Goal: Task Accomplishment & Management: Complete application form

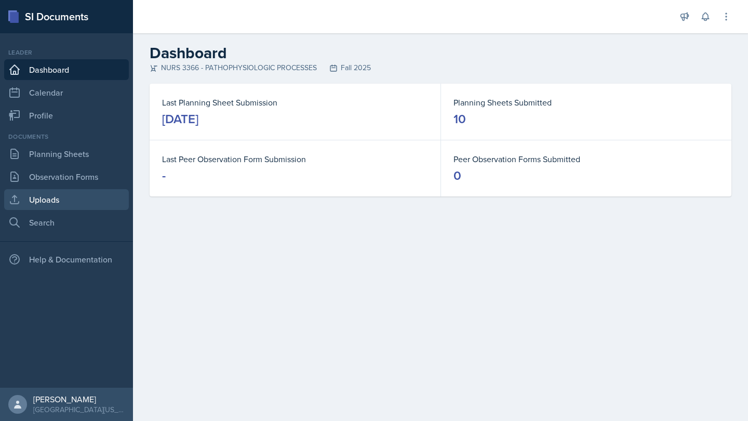
click at [90, 193] on link "Uploads" at bounding box center [66, 199] width 125 height 21
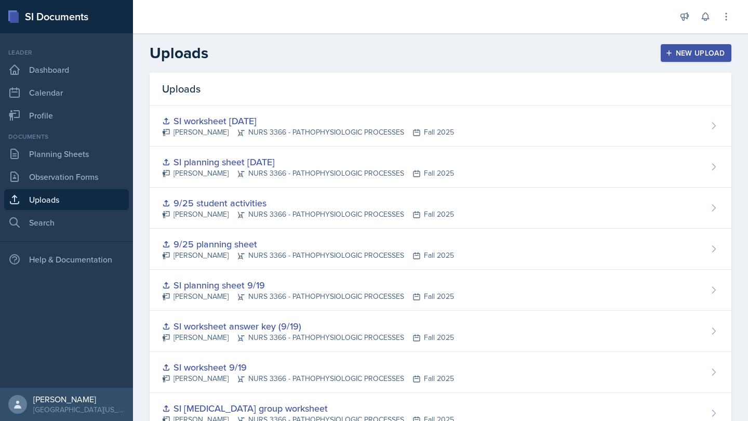
click at [675, 50] on div "New Upload" at bounding box center [697, 53] width 58 height 8
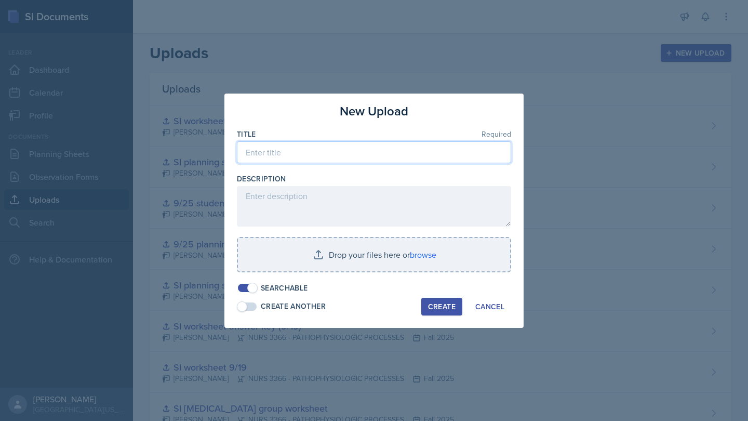
click at [399, 154] on input at bounding box center [374, 152] width 274 height 22
click at [408, 274] on div at bounding box center [374, 277] width 274 height 10
click at [426, 139] on div "Title Required" at bounding box center [374, 134] width 274 height 10
click at [426, 147] on input "SI review session mock exam 9/25" at bounding box center [374, 152] width 274 height 22
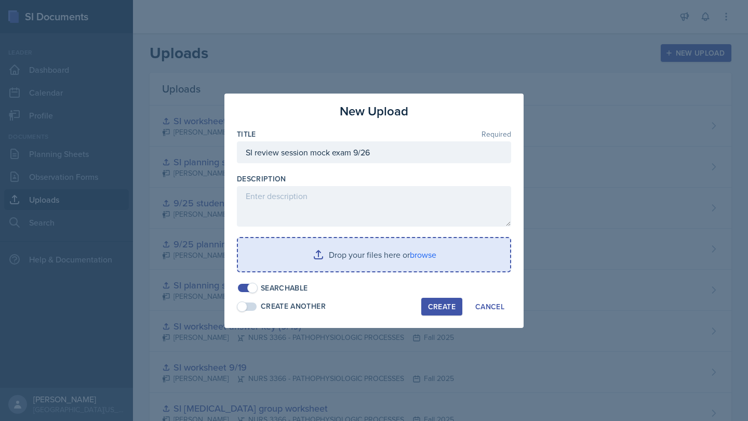
click at [465, 243] on input "file" at bounding box center [374, 254] width 272 height 33
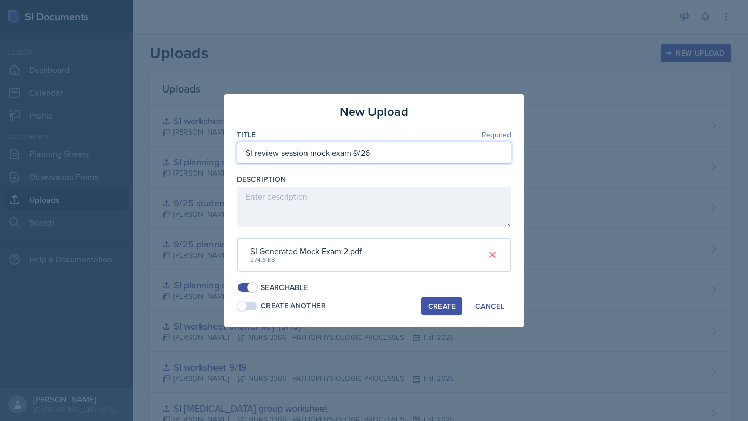
click at [352, 154] on input "SI review session mock exam 9/26" at bounding box center [374, 153] width 274 height 22
type input "SI review session mock exam 2 9/26"
click at [434, 302] on div "Create" at bounding box center [442, 306] width 28 height 8
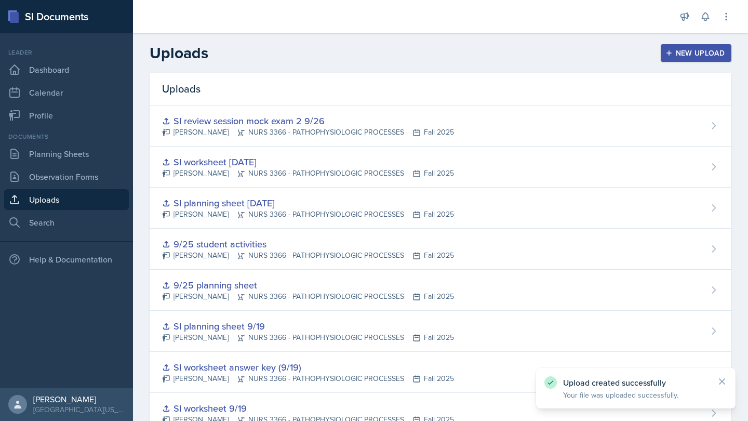
click at [701, 55] on div "New Upload" at bounding box center [697, 53] width 58 height 8
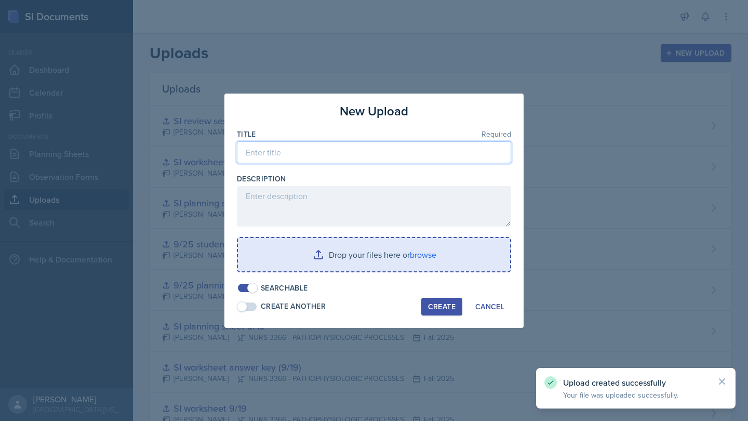
click at [418, 155] on input at bounding box center [374, 152] width 274 height 22
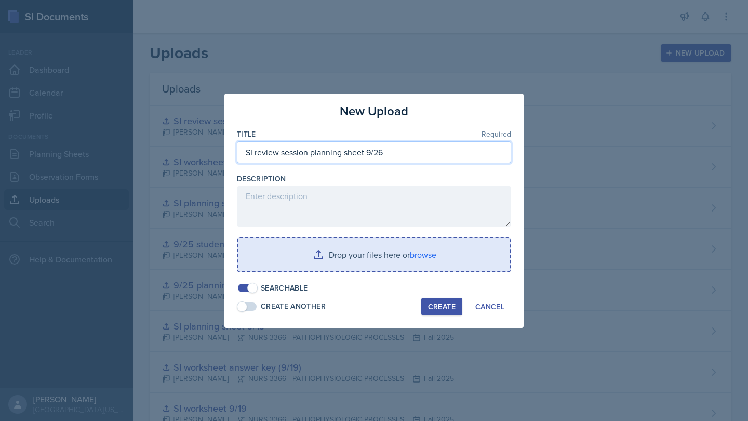
type input "SI review session planning sheet 9/26"
click at [432, 249] on input "file" at bounding box center [374, 254] width 272 height 33
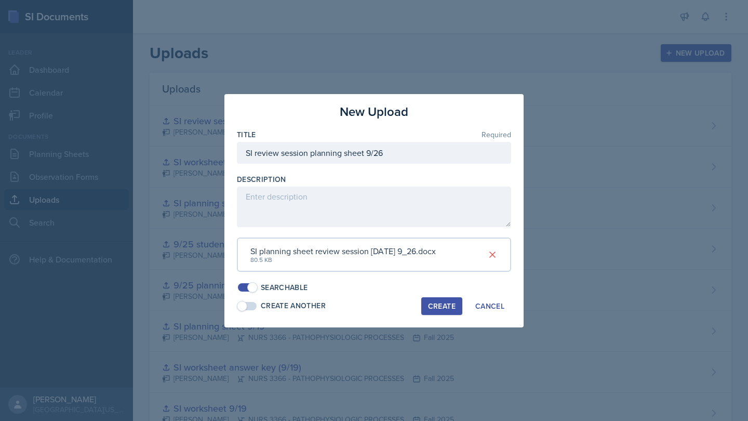
click at [439, 302] on div "Create" at bounding box center [442, 306] width 28 height 8
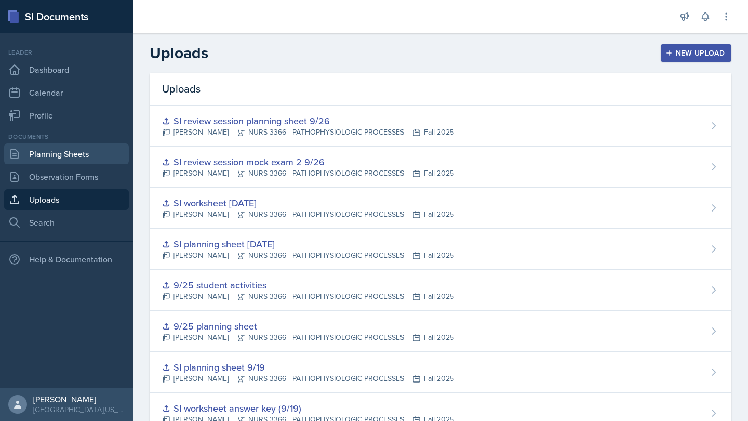
click at [90, 151] on link "Planning Sheets" at bounding box center [66, 153] width 125 height 21
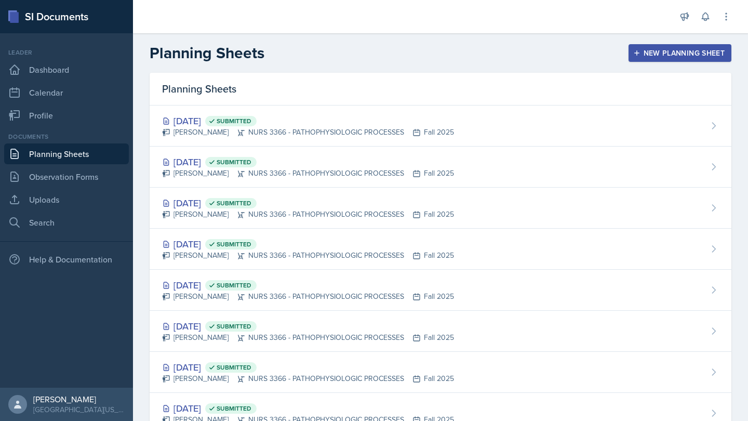
click at [651, 38] on header "Planning Sheets New Planning Sheet" at bounding box center [440, 52] width 615 height 39
click at [653, 50] on div "New Planning Sheet" at bounding box center [679, 53] width 89 height 8
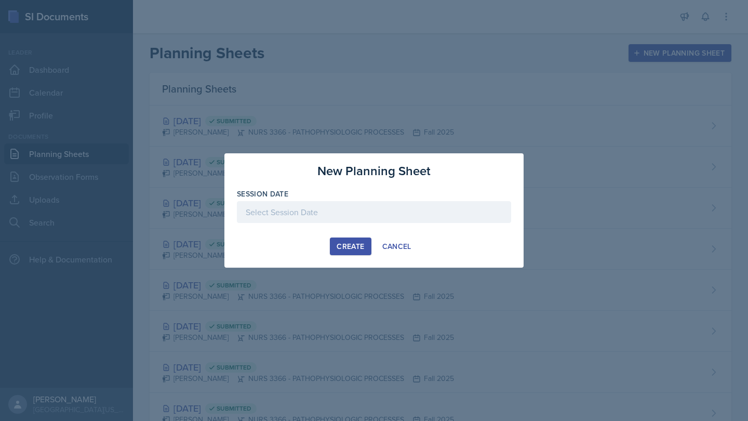
click at [419, 214] on div at bounding box center [374, 212] width 274 height 22
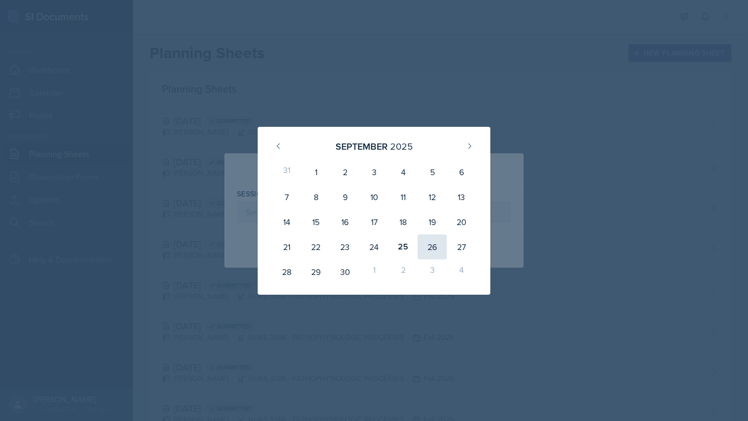
click at [432, 243] on div "26" at bounding box center [432, 246] width 29 height 25
type input "[DATE]"
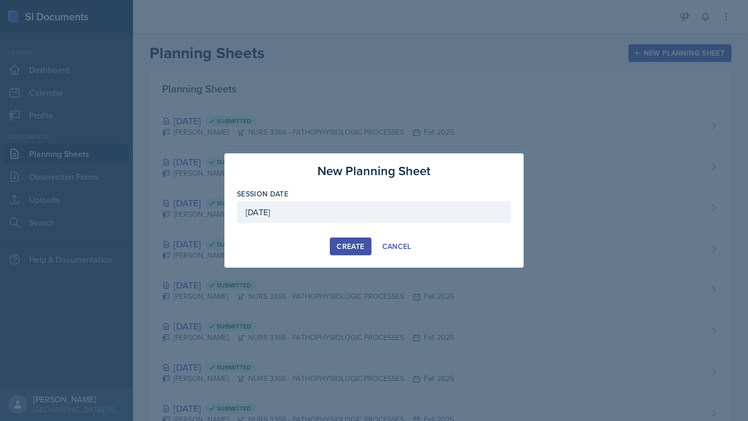
click at [361, 242] on div "Create" at bounding box center [351, 246] width 28 height 8
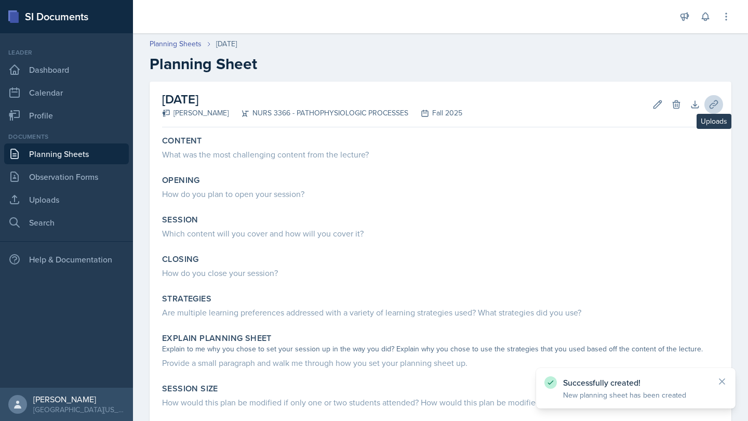
click at [713, 101] on icon at bounding box center [714, 104] width 10 height 10
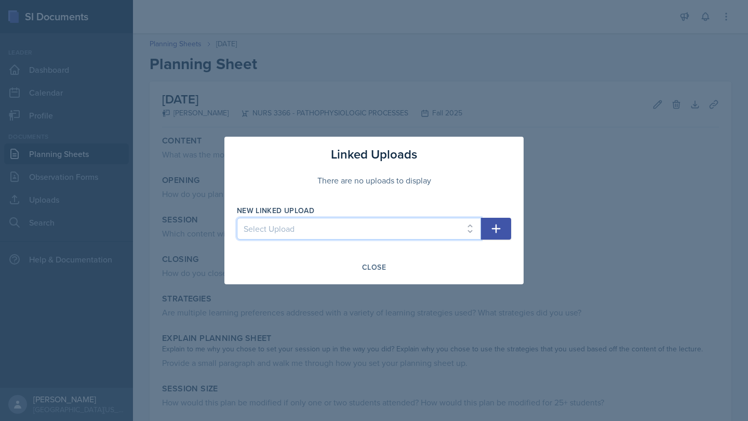
select select "3d855beb-1ad0-4b5d-84af-1d140d3b4d79"
click at [499, 223] on icon "button" at bounding box center [496, 228] width 12 height 12
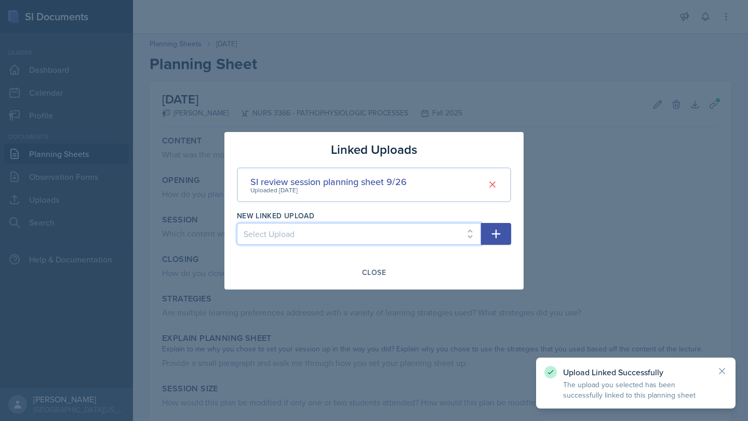
select select "02fe8d54-08d0-41d5-94b1-511c73f79985"
click at [498, 229] on icon "button" at bounding box center [496, 234] width 12 height 12
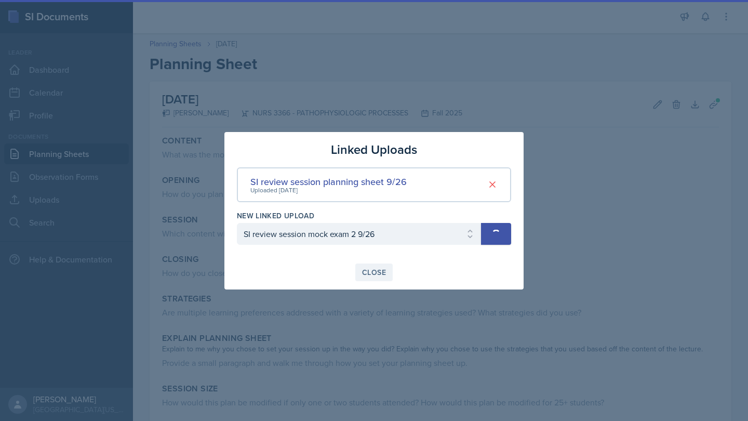
select select
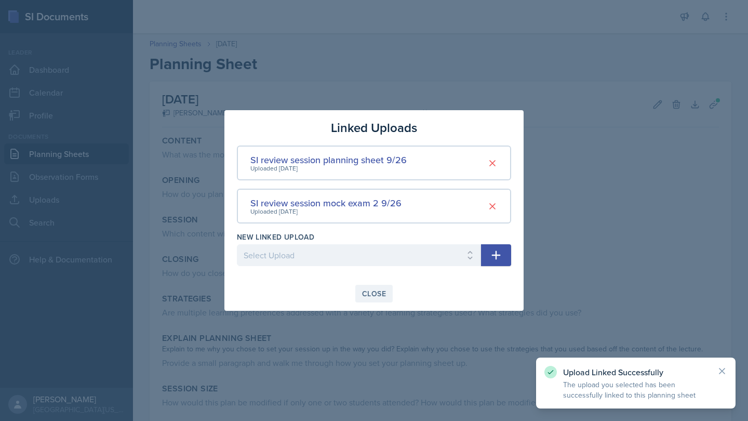
click at [378, 290] on div "Close" at bounding box center [374, 293] width 24 height 8
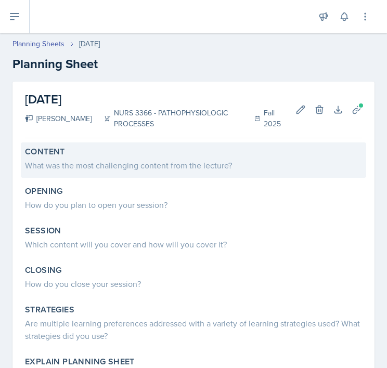
click at [132, 162] on div "What was the most challenging content from the lecture?" at bounding box center [193, 165] width 337 height 12
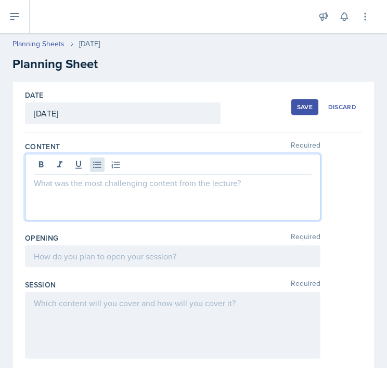
click at [98, 163] on icon at bounding box center [97, 165] width 10 height 10
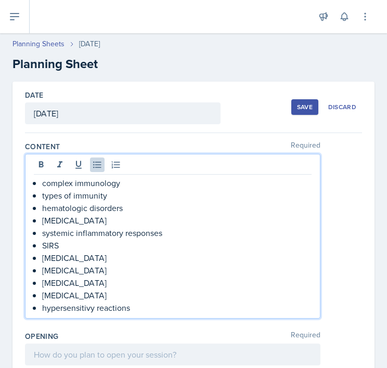
click at [75, 310] on p "hypersensitivy reactions" at bounding box center [176, 307] width 269 height 12
click at [93, 308] on p "hypersensitive reactions" at bounding box center [176, 307] width 269 height 12
click at [152, 312] on p "[MEDICAL_DATA] reactions" at bounding box center [176, 307] width 269 height 12
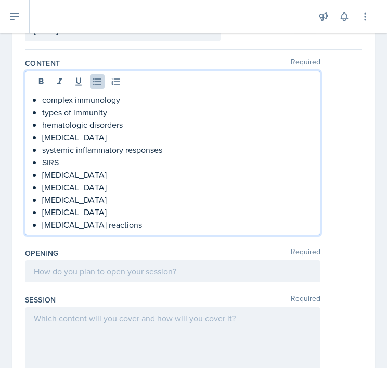
scroll to position [88, 0]
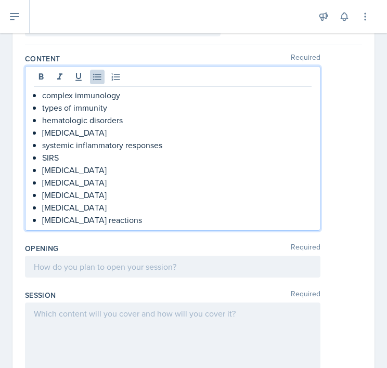
click at [248, 266] on div at bounding box center [172, 267] width 295 height 22
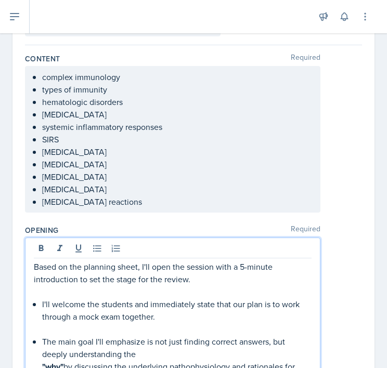
scroll to position [182, 0]
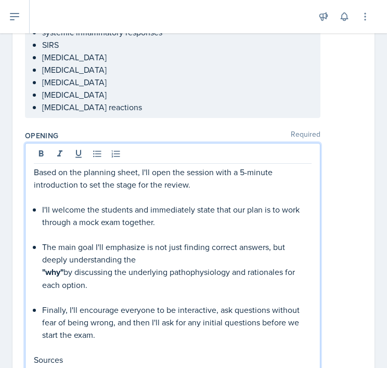
click at [40, 209] on div "Based on the planning sheet, I'll open the session with a 5-minute introduction…" at bounding box center [172, 266] width 277 height 200
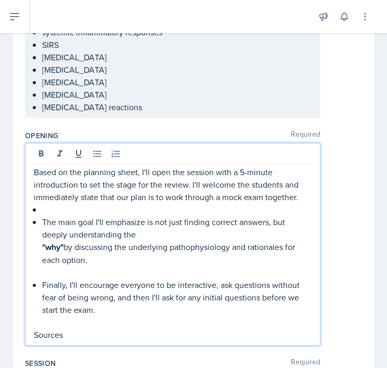
click at [43, 228] on p "The main goal I'll emphasize is not just finding correct answers, but deeply un…" at bounding box center [176, 228] width 269 height 25
click at [42, 220] on p "The main goal I'll emphasize is not just finding correct answers, but deeply un…" at bounding box center [176, 228] width 269 height 25
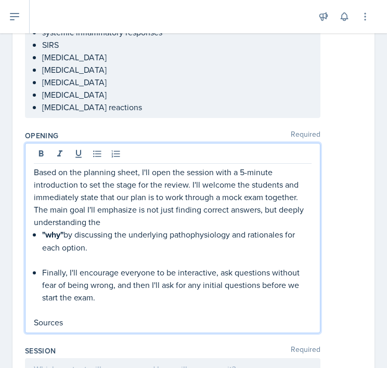
click at [38, 237] on div "Based on the planning sheet, I'll open the session with a 5-minute introduction…" at bounding box center [172, 247] width 277 height 163
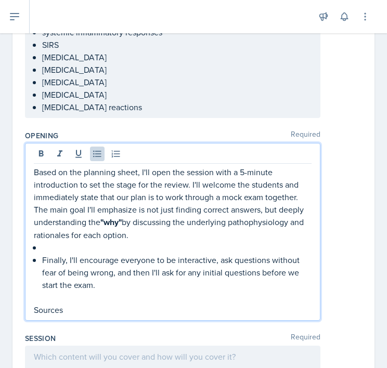
click at [42, 260] on p "Finally, I'll encourage everyone to be interactive, ask questions without fear …" at bounding box center [176, 272] width 269 height 37
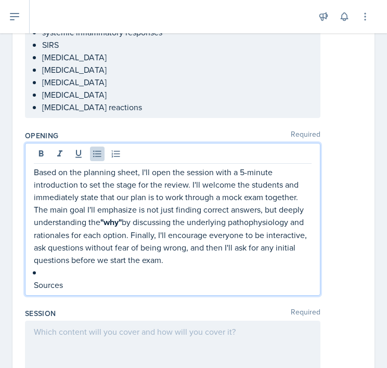
drag, startPoint x: 72, startPoint y: 285, endPoint x: 24, endPoint y: 276, distance: 48.7
click at [23, 276] on div "Date [DATE] [DATE] 31 1 2 3 4 5 6 7 8 9 10 11 12 13 14 15 16 17 18 19 20 21 22 …" at bounding box center [193, 326] width 362 height 854
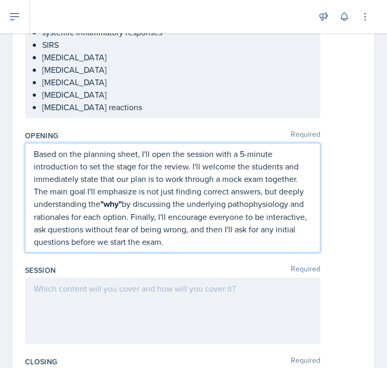
click at [134, 221] on p "The main goal I'll emphasize is not just finding correct answers, but deeply un…" at bounding box center [172, 216] width 277 height 63
click at [156, 125] on div "Content Required complex immunology types of immunity hematologic disorders [ME…" at bounding box center [193, 40] width 337 height 171
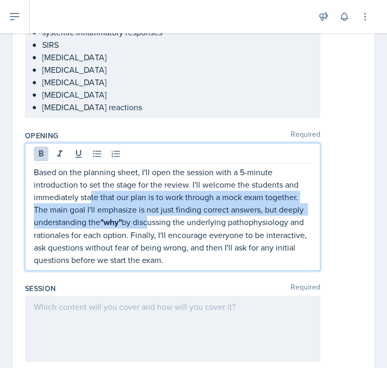
drag, startPoint x: 149, startPoint y: 226, endPoint x: 91, endPoint y: 201, distance: 62.8
click at [91, 201] on div "Based on the planning sheet, I'll open the session with a 5-minute introduction…" at bounding box center [172, 216] width 277 height 100
click at [38, 156] on icon at bounding box center [41, 154] width 10 height 10
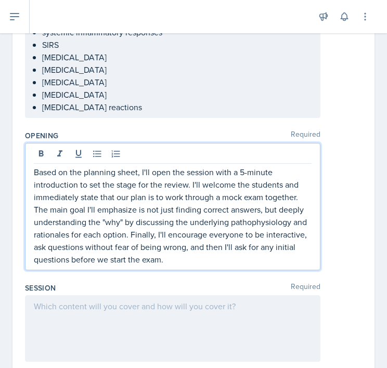
click at [65, 198] on p "Based on the planning sheet, I'll open the session with a 5-minute introduction…" at bounding box center [172, 184] width 277 height 37
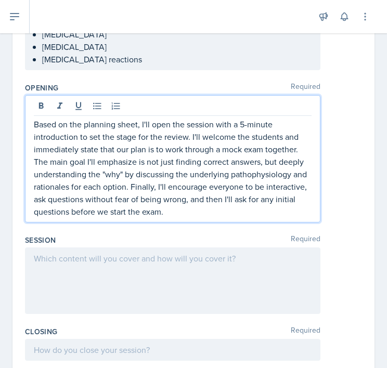
scroll to position [254, 0]
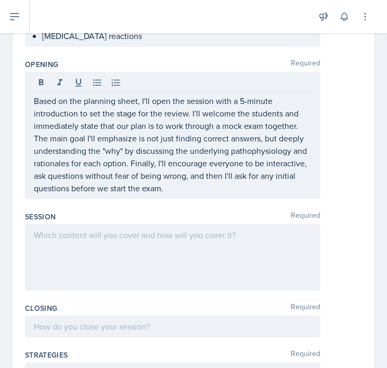
click at [124, 245] on div at bounding box center [172, 257] width 295 height 67
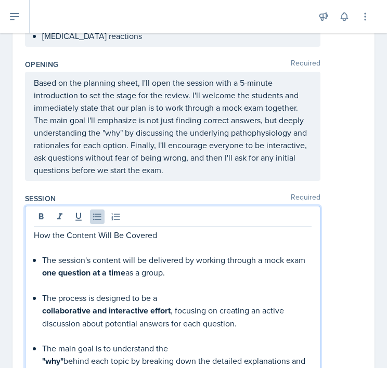
scroll to position [568, 0]
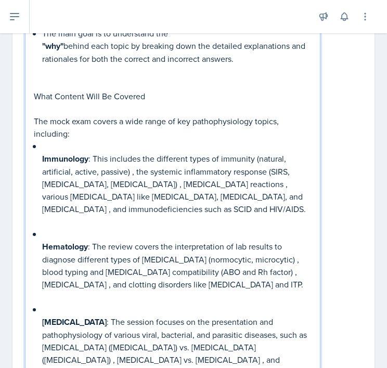
click at [41, 315] on div "How the Content Will Be Covered The session's content will be delivered by work…" at bounding box center [172, 152] width 277 height 477
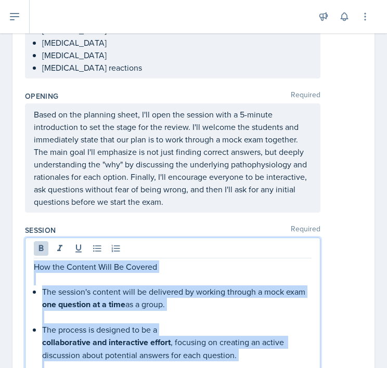
scroll to position [162, 0]
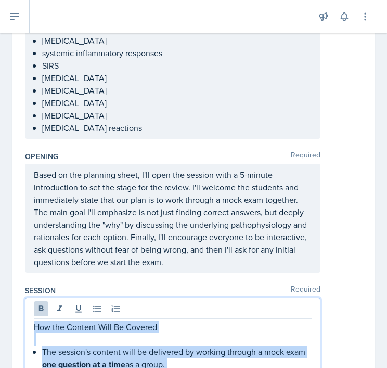
drag, startPoint x: 284, startPoint y: 284, endPoint x: 147, endPoint y: 2, distance: 314.0
click at [147, 2] on div "Announcements Planning Sheets [DATE] 8:48 AM Hi Everyone! Make sure you're comp…" at bounding box center [193, 184] width 387 height 368
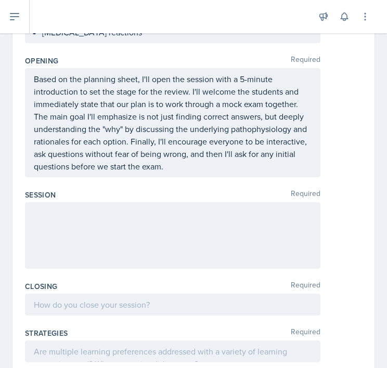
scroll to position [282, 0]
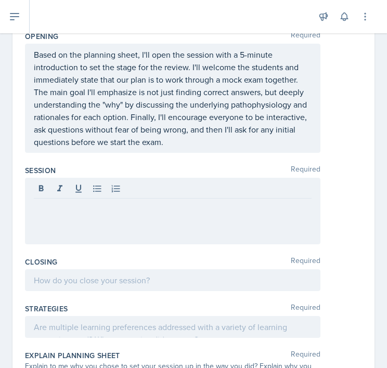
click at [359, 206] on div at bounding box center [193, 211] width 337 height 67
click at [187, 221] on div at bounding box center [172, 211] width 295 height 67
click at [357, 242] on div at bounding box center [193, 211] width 337 height 67
click at [59, 223] on div at bounding box center [172, 211] width 295 height 67
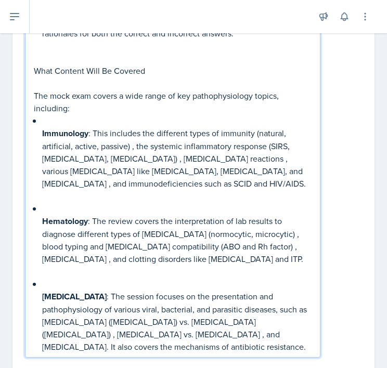
scroll to position [595, 0]
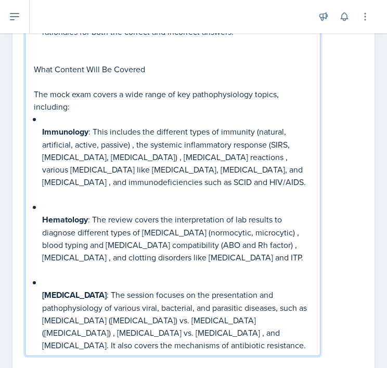
click at [41, 294] on div "How the Content Will Be Covered The session's content will be delivered by work…" at bounding box center [172, 119] width 277 height 465
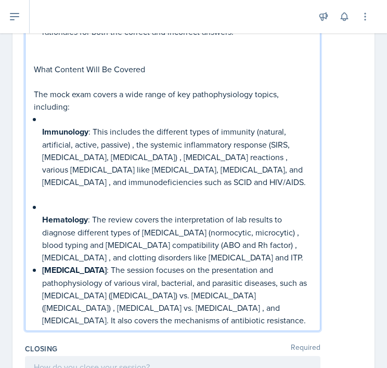
click at [38, 222] on div "How the Content Will Be Covered The session's content will be delivered by work…" at bounding box center [172, 107] width 277 height 440
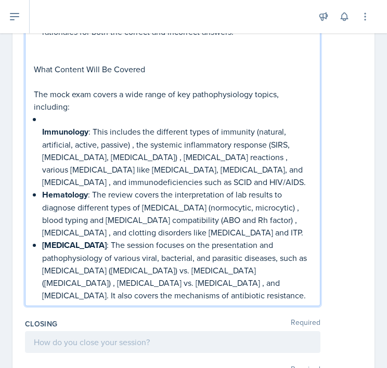
click at [40, 132] on div "How the Content Will Be Covered The session's content will be delivered by work…" at bounding box center [172, 94] width 277 height 415
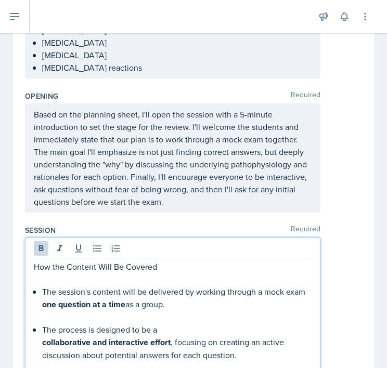
scroll to position [218, 0]
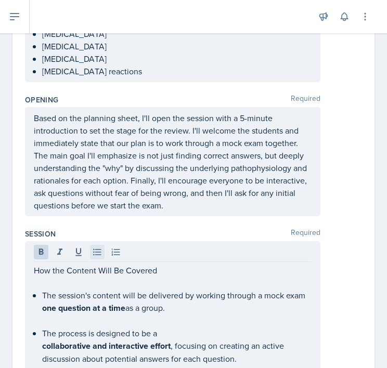
click at [99, 249] on icon at bounding box center [97, 252] width 10 height 10
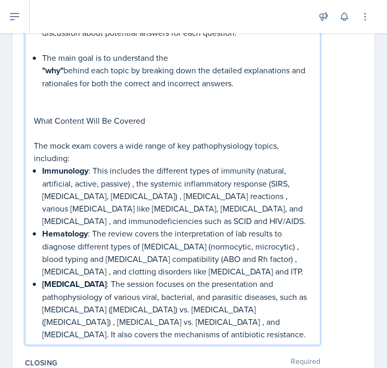
scroll to position [545, 0]
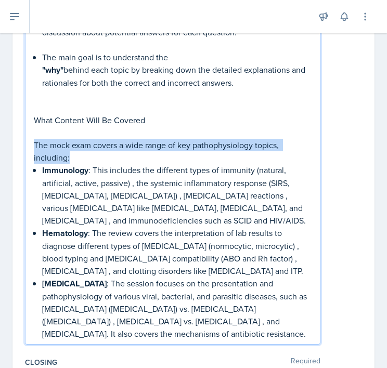
drag, startPoint x: 80, startPoint y: 160, endPoint x: 24, endPoint y: 142, distance: 58.5
click at [24, 142] on div "Date [DATE] [DATE] 31 1 2 3 4 5 6 7 8 9 10 11 12 13 14 15 16 17 18 19 20 21 22 …" at bounding box center [193, 123] width 362 height 1173
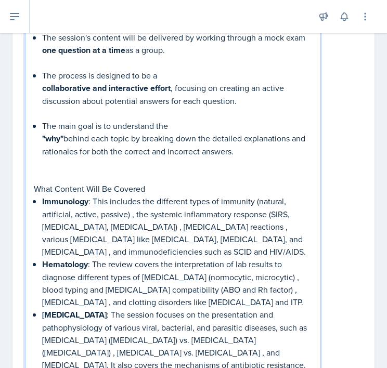
scroll to position [428, 0]
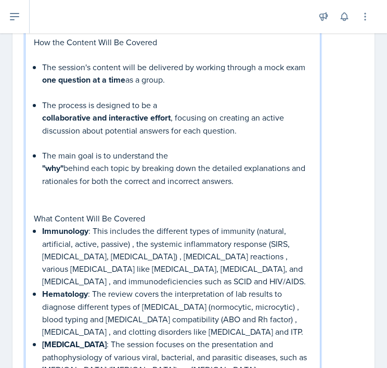
click at [49, 199] on p at bounding box center [176, 193] width 269 height 12
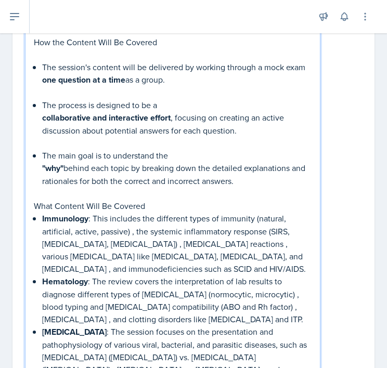
click at [46, 145] on p at bounding box center [176, 143] width 269 height 12
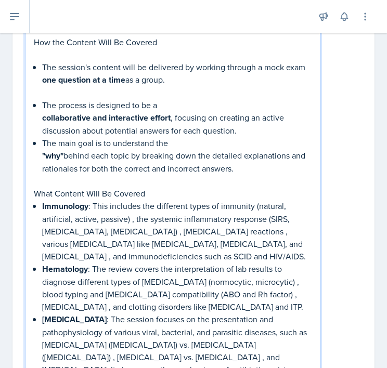
click at [51, 92] on p at bounding box center [176, 92] width 269 height 12
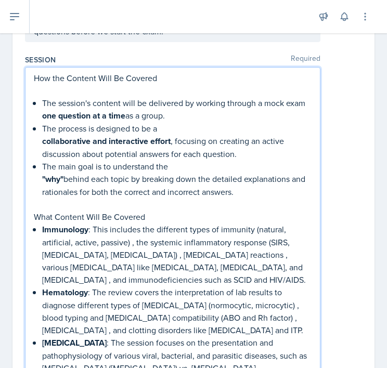
scroll to position [372, 0]
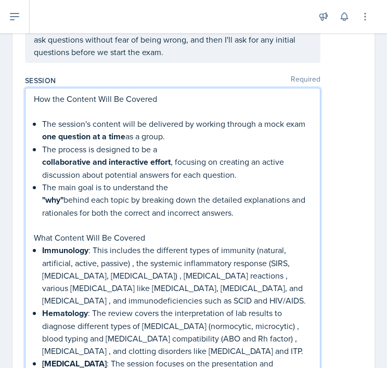
click at [82, 113] on p at bounding box center [172, 111] width 277 height 12
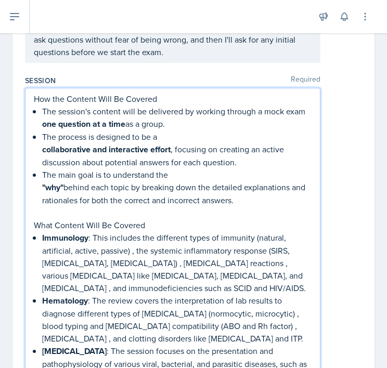
scroll to position [429, 0]
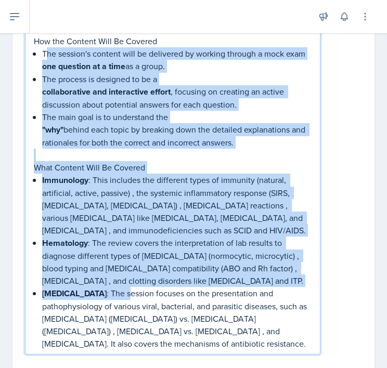
drag, startPoint x: 47, startPoint y: 55, endPoint x: 138, endPoint y: 287, distance: 249.4
click at [138, 287] on div "How the Content Will Be Covered The session's content will be delivered by work…" at bounding box center [172, 192] width 277 height 315
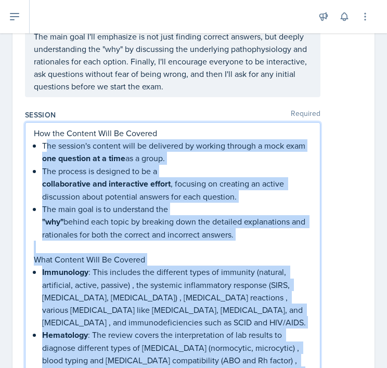
scroll to position [333, 0]
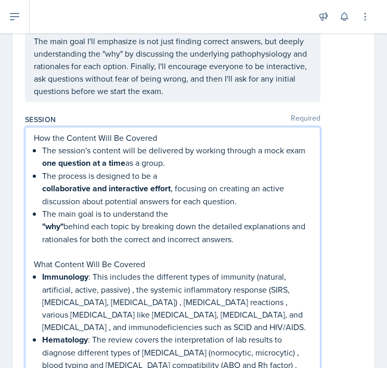
click at [338, 187] on div "How the Content Will Be Covered The session's content will be delivered by work…" at bounding box center [193, 289] width 337 height 324
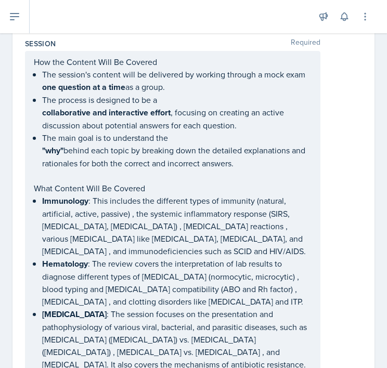
scroll to position [413, 0]
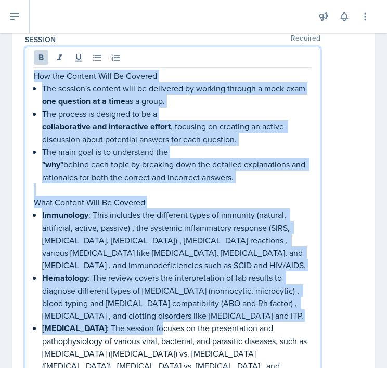
drag, startPoint x: 174, startPoint y: 325, endPoint x: 34, endPoint y: 74, distance: 286.6
click at [34, 74] on div "How the Content Will Be Covered The session's content will be delivered by work…" at bounding box center [172, 227] width 277 height 315
click at [42, 62] on icon at bounding box center [41, 57] width 10 height 10
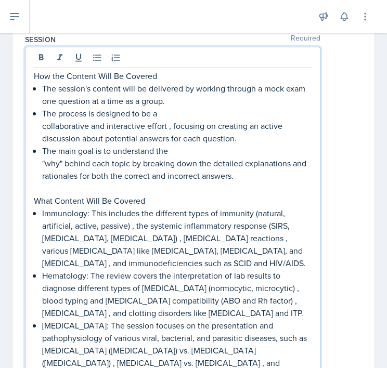
click at [332, 185] on div "How the Content Will Be Covered The session's content will be delivered by work…" at bounding box center [193, 216] width 337 height 339
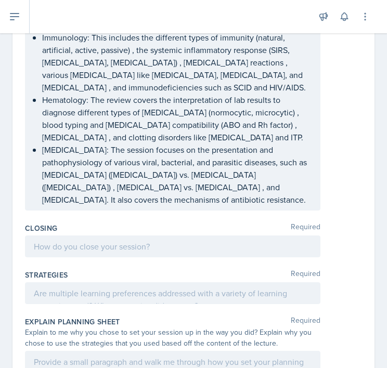
scroll to position [582, 0]
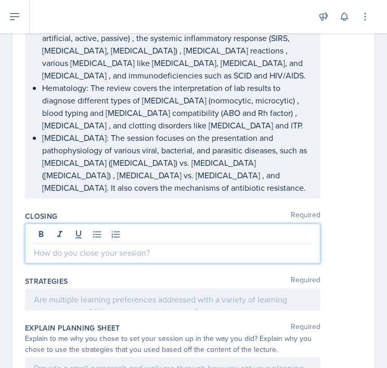
click at [95, 223] on div at bounding box center [172, 243] width 295 height 40
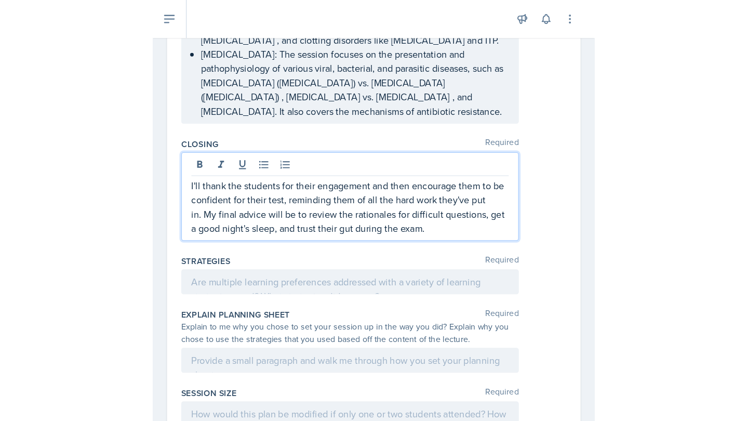
scroll to position [656, 0]
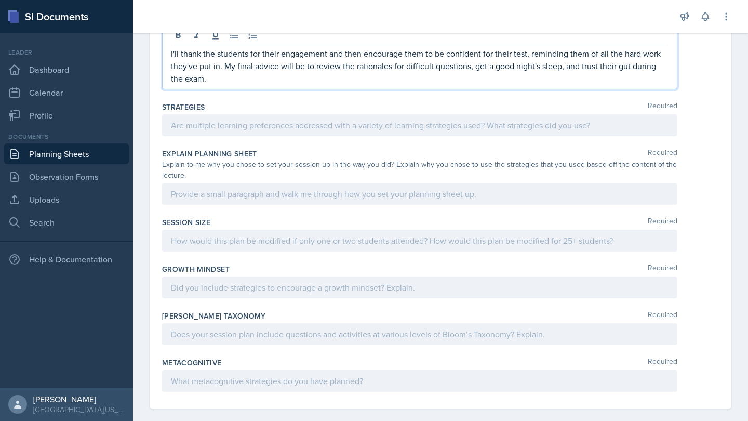
click at [272, 66] on p "I'll thank the students for their engagement and then encourage them to be conf…" at bounding box center [420, 65] width 498 height 37
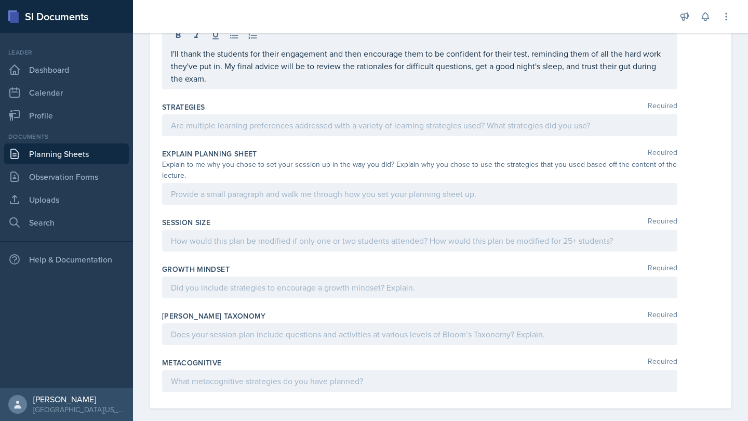
click at [251, 81] on div "Closing Required I'll thank the students for their engagement and then encourag…" at bounding box center [440, 53] width 557 height 90
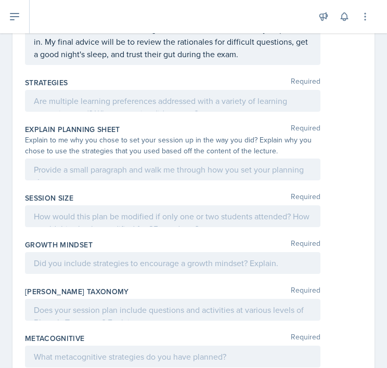
scroll to position [787, 0]
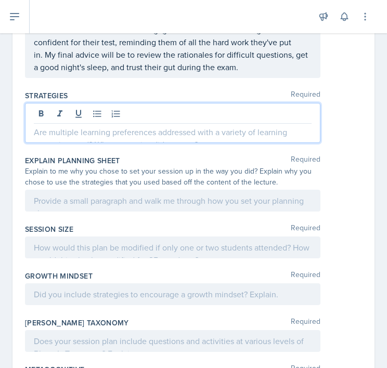
click at [72, 103] on div at bounding box center [172, 123] width 295 height 40
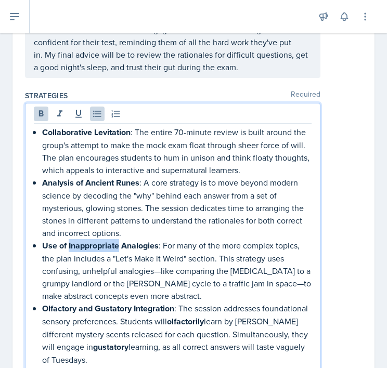
drag, startPoint x: 120, startPoint y: 233, endPoint x: 70, endPoint y: 232, distance: 49.9
click at [70, 240] on strong "Use of Inappropriate Analogies" at bounding box center [100, 246] width 116 height 12
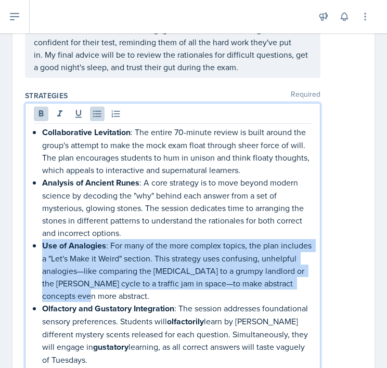
drag, startPoint x: 221, startPoint y: 282, endPoint x: 16, endPoint y: 229, distance: 211.3
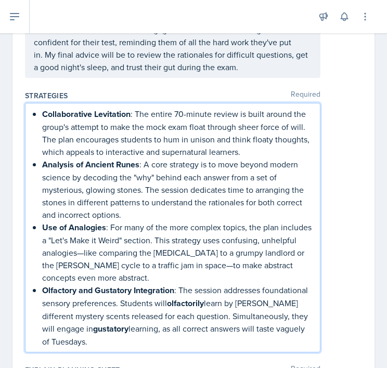
click at [162, 302] on p "Olfactory and Gustatory Integration : The session addresses foundational sensor…" at bounding box center [176, 316] width 269 height 64
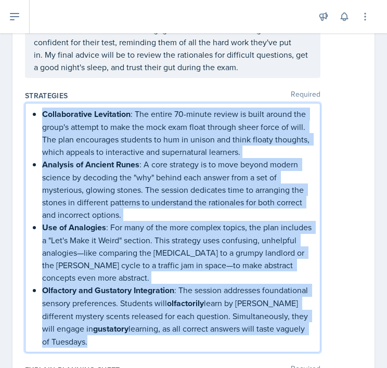
drag, startPoint x: 126, startPoint y: 333, endPoint x: 29, endPoint y: 95, distance: 257.0
click at [29, 103] on div "Collaborative Levitation : The entire 70-minute review is built around the grou…" at bounding box center [172, 227] width 295 height 249
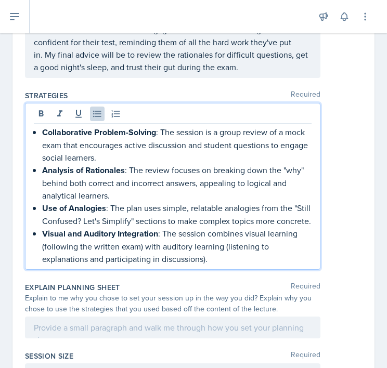
click at [140, 228] on p "Visual and Auditory Integration : The session combines visual learning (followi…" at bounding box center [176, 246] width 269 height 38
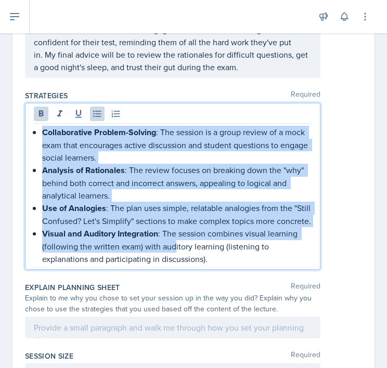
drag, startPoint x: 173, startPoint y: 230, endPoint x: 41, endPoint y: 118, distance: 172.9
click at [41, 126] on div "Collaborative Problem-Solving : The session is a group review of a mock exam th…" at bounding box center [172, 195] width 277 height 139
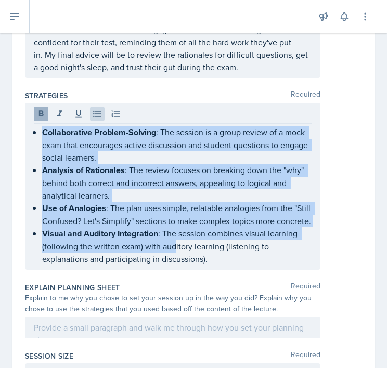
click at [43, 110] on icon at bounding box center [41, 113] width 5 height 6
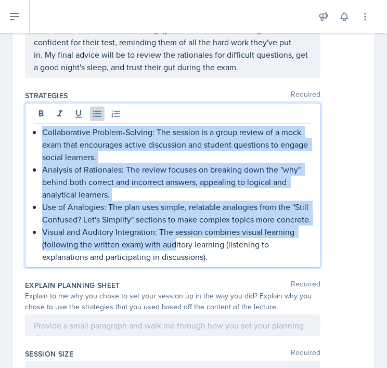
click at [118, 201] on p "Use of Analogies: The plan uses simple, relatable analogies from the "Still Con…" at bounding box center [176, 213] width 269 height 25
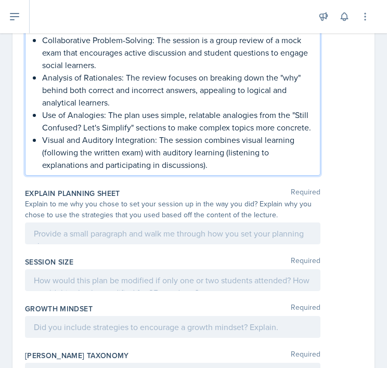
scroll to position [880, 0]
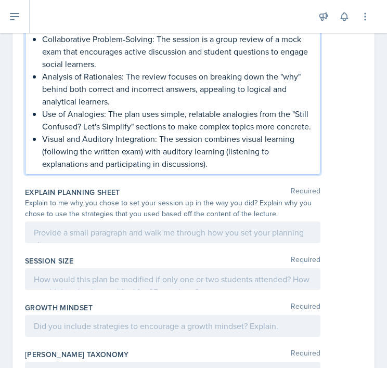
click at [121, 197] on div "Explain to me why you chose to set your session up in the way you did? Explain …" at bounding box center [172, 208] width 295 height 22
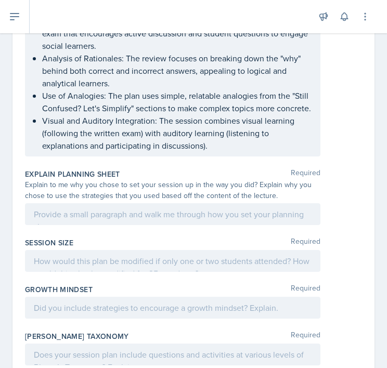
click at [121, 203] on div at bounding box center [172, 214] width 295 height 22
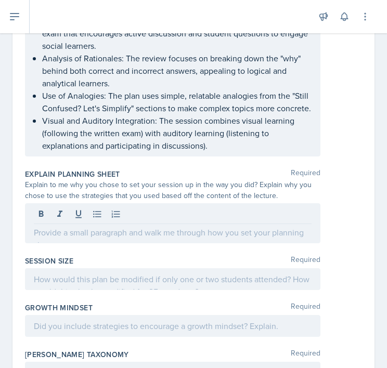
click at [121, 207] on button at bounding box center [116, 214] width 15 height 15
click at [188, 183] on div "Explain to me why you chose to set your session up in the way you did? Explain …" at bounding box center [172, 190] width 295 height 22
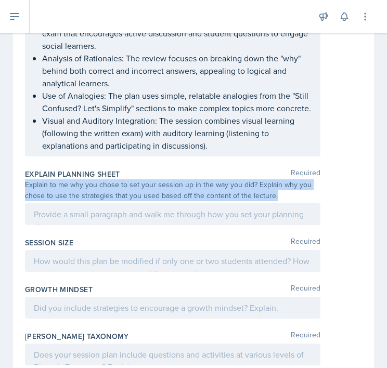
click at [188, 183] on div "Explain to me why you chose to set your session up in the way you did? Explain …" at bounding box center [172, 190] width 295 height 22
copy div "Explain to me why you chose to set your session up in the way you did? Explain …"
click at [112, 207] on div at bounding box center [172, 214] width 295 height 22
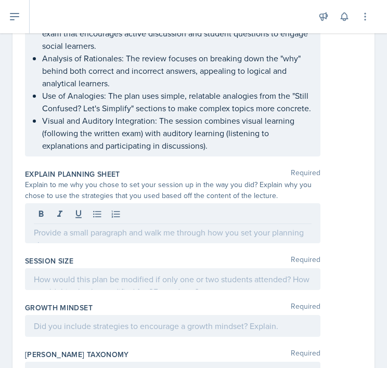
click at [112, 207] on button at bounding box center [116, 214] width 15 height 15
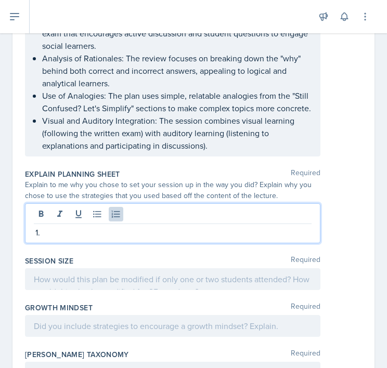
scroll to position [890, 0]
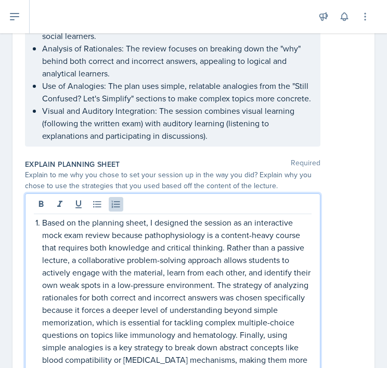
click at [44, 216] on p "Based on the planning sheet, I designed the session as an interactive mock exam…" at bounding box center [176, 297] width 269 height 162
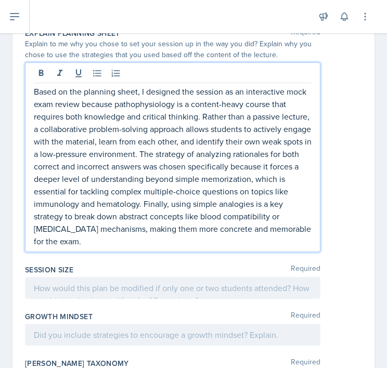
scroll to position [1021, 0]
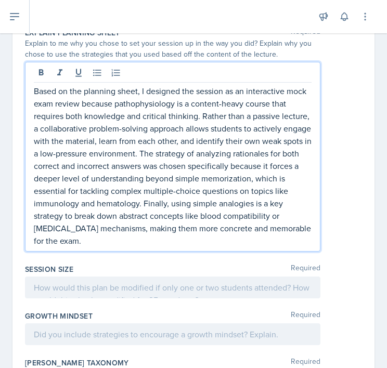
click at [63, 278] on div at bounding box center [172, 287] width 295 height 22
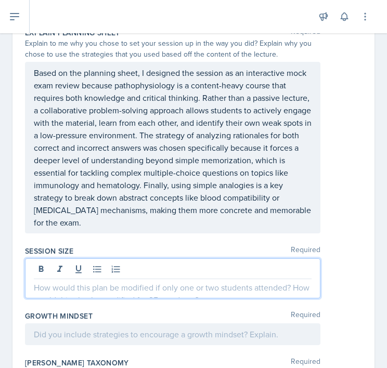
paste div
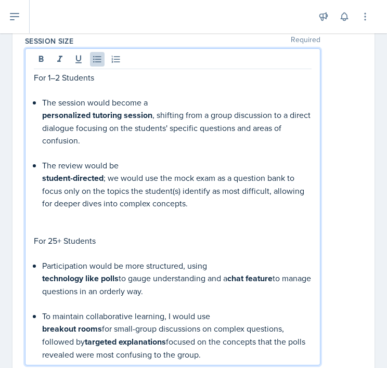
scroll to position [1239, 0]
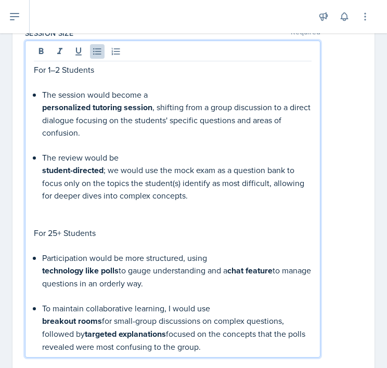
click at [83, 289] on p at bounding box center [176, 295] width 269 height 12
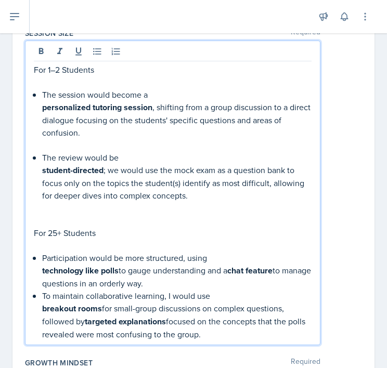
click at [75, 239] on p at bounding box center [172, 245] width 277 height 12
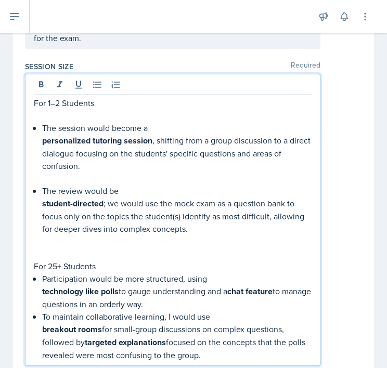
scroll to position [1204, 0]
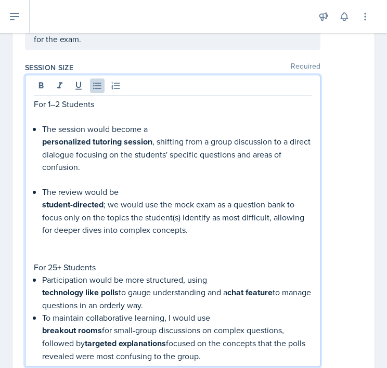
click at [112, 173] on p at bounding box center [176, 179] width 269 height 12
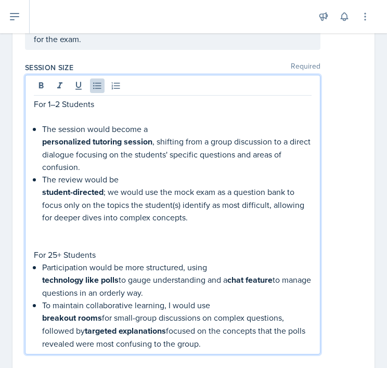
click at [91, 110] on p at bounding box center [172, 116] width 277 height 12
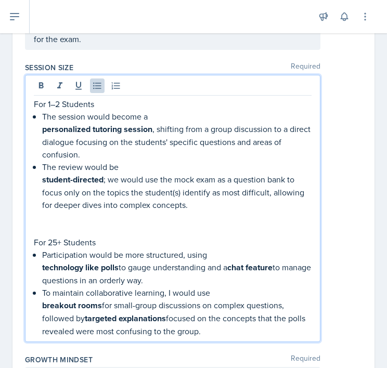
click at [85, 211] on p at bounding box center [176, 217] width 269 height 12
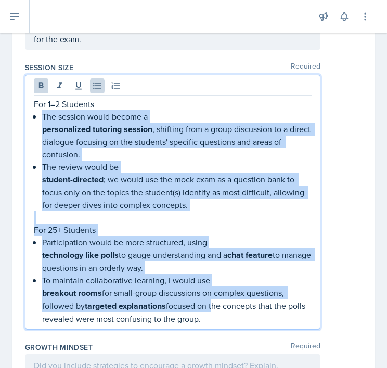
drag, startPoint x: 39, startPoint y: 99, endPoint x: 213, endPoint y: 287, distance: 256.3
click at [213, 287] on div "For 1–2 Students The session would become a personalized tutoring session , shi…" at bounding box center [172, 211] width 277 height 227
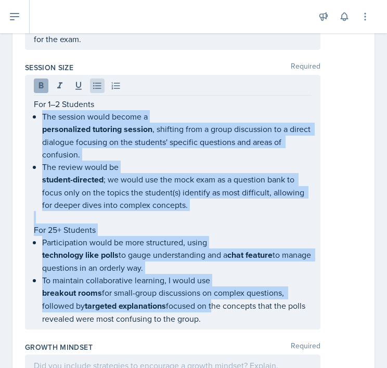
click at [42, 81] on icon at bounding box center [41, 86] width 10 height 10
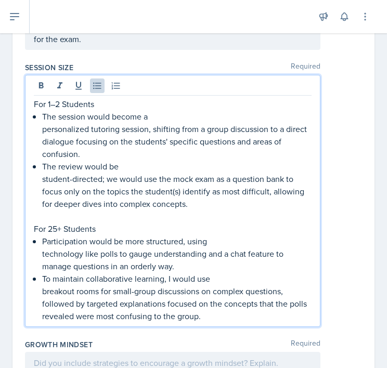
click at [193, 134] on p "personalized tutoring session, shifting from a group discussion to a direct dia…" at bounding box center [176, 141] width 269 height 37
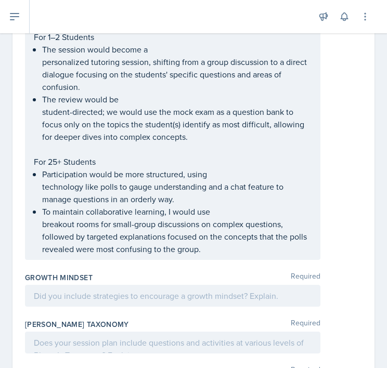
scroll to position [1272, 0]
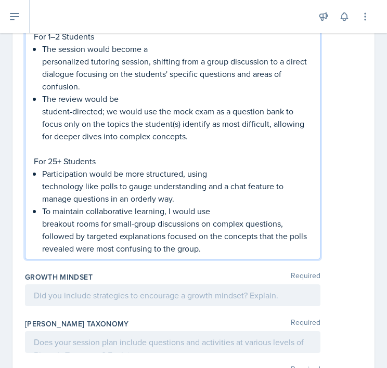
click at [42, 55] on p "personalized tutoring session, shifting from a group discussion to a direct dia…" at bounding box center [176, 73] width 269 height 37
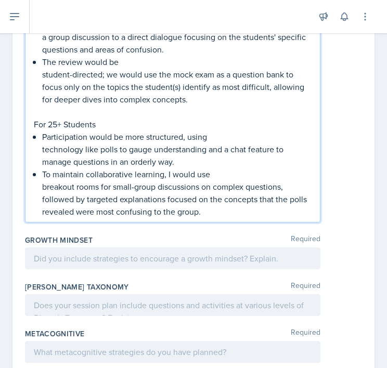
scroll to position [1308, 0]
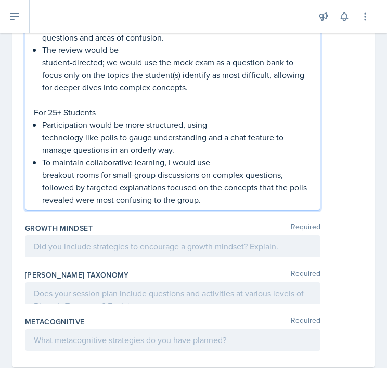
click at [42, 52] on div "For 1–2 Students The session would become a personalized tutoring session, shif…" at bounding box center [172, 100] width 277 height 212
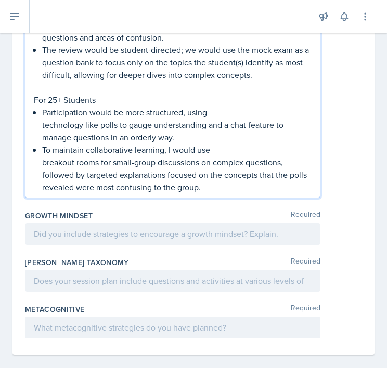
scroll to position [1304, 0]
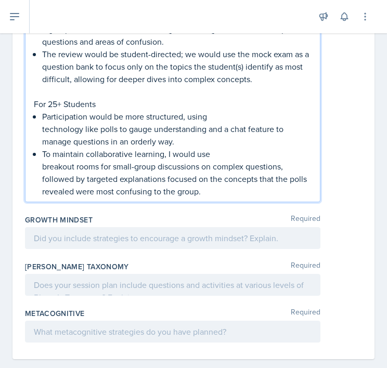
click at [41, 121] on div "For 1–2 Students The session would become a personalized tutoring session, shif…" at bounding box center [172, 98] width 277 height 200
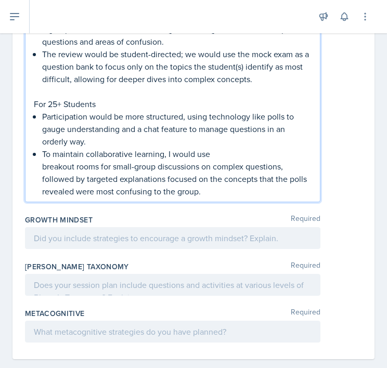
click at [38, 153] on div "For 1–2 Students The session would become a personalized tutoring session, shif…" at bounding box center [172, 98] width 277 height 200
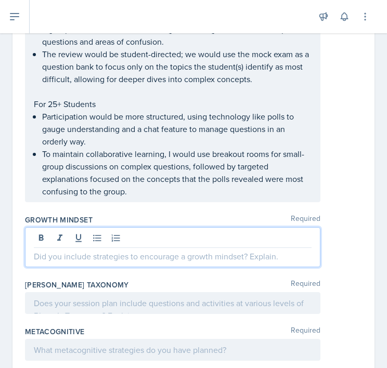
click at [93, 228] on div at bounding box center [172, 247] width 295 height 40
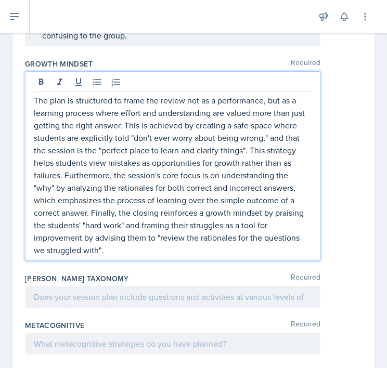
scroll to position [1443, 0]
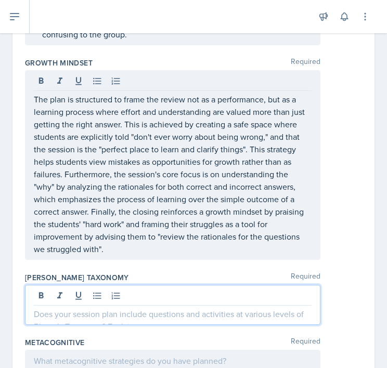
click at [113, 287] on div at bounding box center [172, 305] width 295 height 40
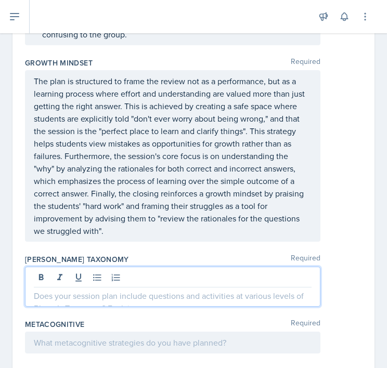
paste div
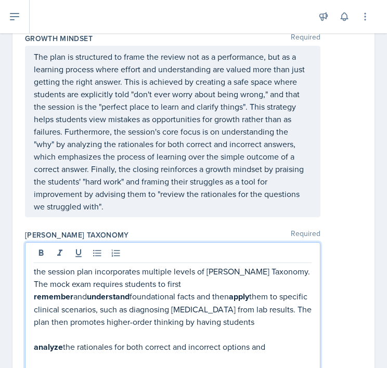
click at [36, 265] on p "the session plan incorporates multiple levels of [PERSON_NAME] Taxonomy." at bounding box center [172, 271] width 277 height 12
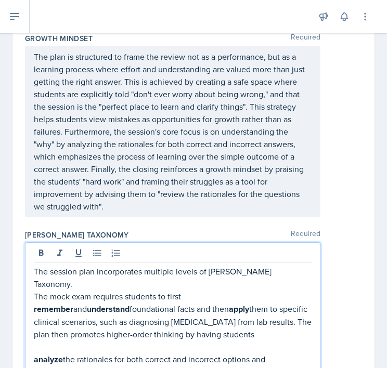
click at [32, 289] on div "The session plan incorporates multiple levels of [PERSON_NAME] Taxonomy. The mo…" at bounding box center [172, 319] width 295 height 154
click at [34, 303] on strong "remember" at bounding box center [53, 309] width 39 height 12
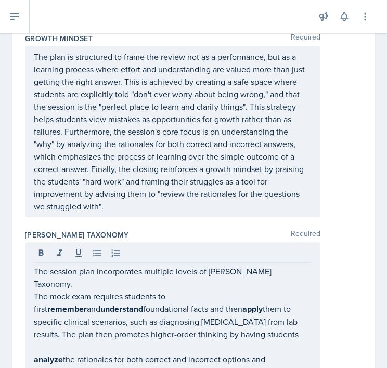
click at [33, 340] on div "The session plan incorporates multiple levels of [PERSON_NAME] Taxonomy. The mo…" at bounding box center [172, 319] width 295 height 154
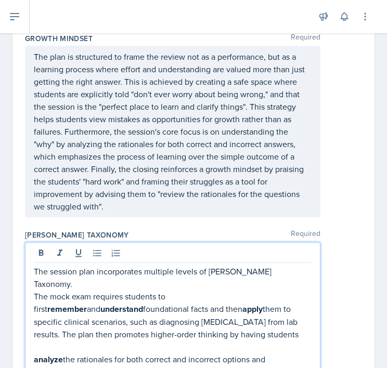
click at [35, 353] on strong "analyze" at bounding box center [48, 359] width 29 height 12
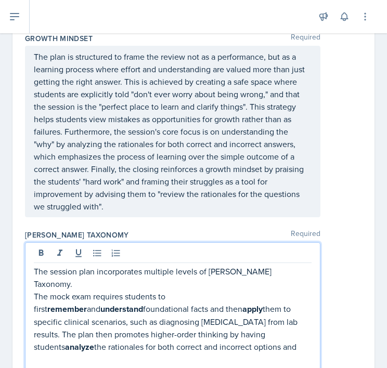
click at [35, 366] on strong "evaluate" at bounding box center [50, 372] width 32 height 12
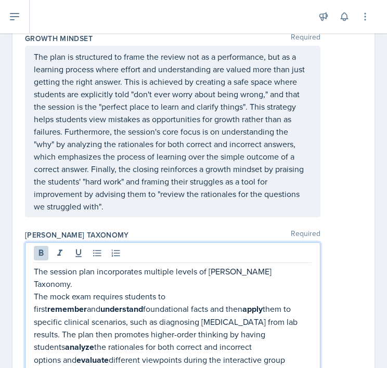
drag, startPoint x: 109, startPoint y: 334, endPoint x: 89, endPoint y: 248, distance: 87.9
click at [89, 248] on div "The session plan incorporates multiple levels of [PERSON_NAME] Taxonomy. The mo…" at bounding box center [172, 312] width 295 height 141
click at [45, 248] on icon at bounding box center [41, 253] width 10 height 10
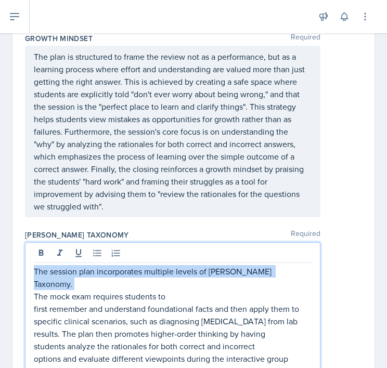
click at [71, 309] on p "The mock exam requires students to first remember and understand foundational f…" at bounding box center [172, 333] width 277 height 87
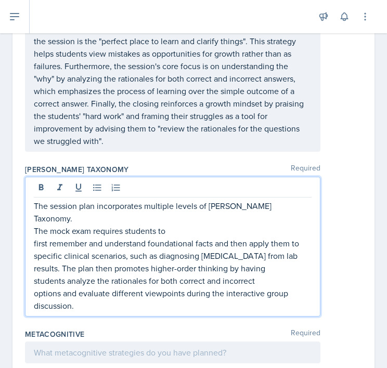
scroll to position [1532, 0]
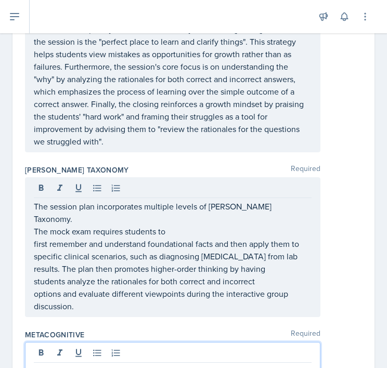
click at [66, 342] on div at bounding box center [172, 362] width 295 height 40
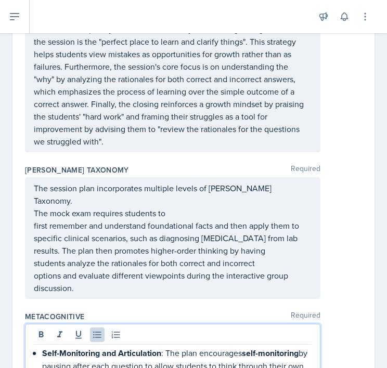
scroll to position [1702, 0]
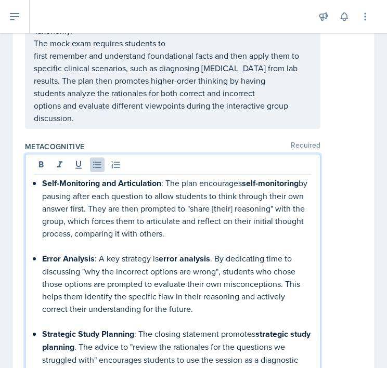
click at [62, 315] on p at bounding box center [176, 321] width 269 height 12
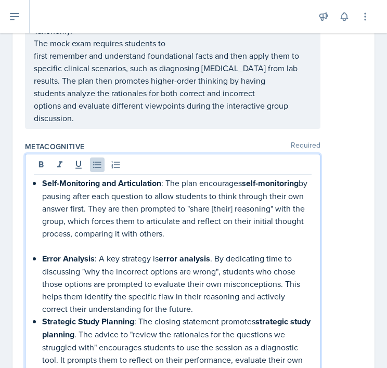
click at [89, 240] on p at bounding box center [176, 246] width 269 height 12
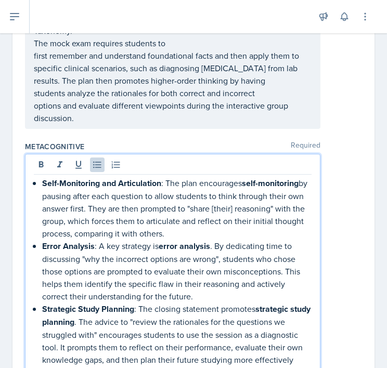
click at [138, 302] on p "Strategic Study Planning : The closing statement promotes strategic study plann…" at bounding box center [176, 340] width 269 height 76
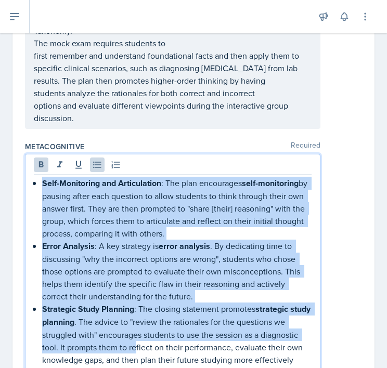
drag, startPoint x: 137, startPoint y: 314, endPoint x: 28, endPoint y: 148, distance: 199.3
click at [28, 154] on div "Self-Monitoring and Articulation : The plan encourages self-monitoring by pausi…" at bounding box center [172, 268] width 295 height 229
click at [42, 160] on icon at bounding box center [41, 165] width 10 height 10
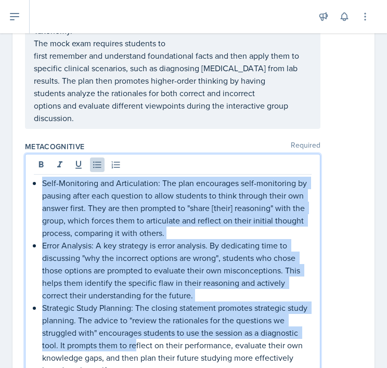
click at [234, 177] on p "Self-Monitoring and Articulation: The plan encourages self-monitoring by pausin…" at bounding box center [176, 208] width 269 height 62
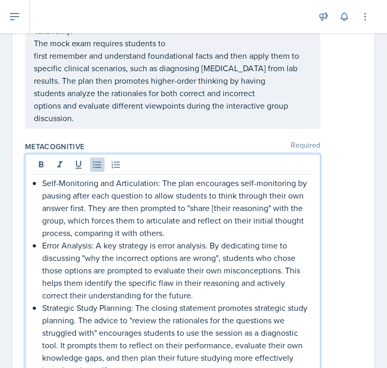
click at [215, 177] on p "Self-Monitoring and Articulation: The plan encourages self-monitoring by pausin…" at bounding box center [176, 208] width 269 height 62
click at [192, 177] on p "Self-Monitoring and Articulation: The plan encourages self-monitoring by pausin…" at bounding box center [176, 208] width 269 height 62
click at [269, 177] on p "Self-Monitoring and Articulation: The plan encourages self-monitoring by pausin…" at bounding box center [176, 208] width 269 height 62
click at [219, 239] on p "Error Analysis: A key strategy is error analysis. By dedicating time to discuss…" at bounding box center [176, 270] width 269 height 62
click at [88, 239] on p "Error Analysis: A key strategy is error analysis. By dedicating time to discuss…" at bounding box center [176, 270] width 269 height 62
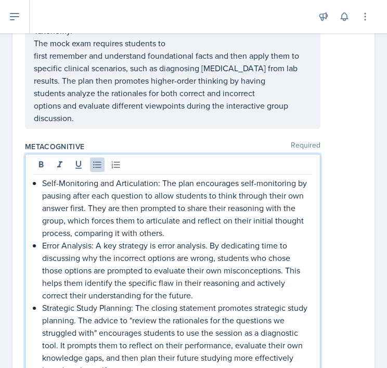
click at [132, 301] on p "Strategic Study Planning: The closing statement promotes strategic study planni…" at bounding box center [176, 338] width 269 height 75
click at [97, 301] on p "Strategic Study Planning: The closing statement promotes strategic study planni…" at bounding box center [176, 338] width 269 height 75
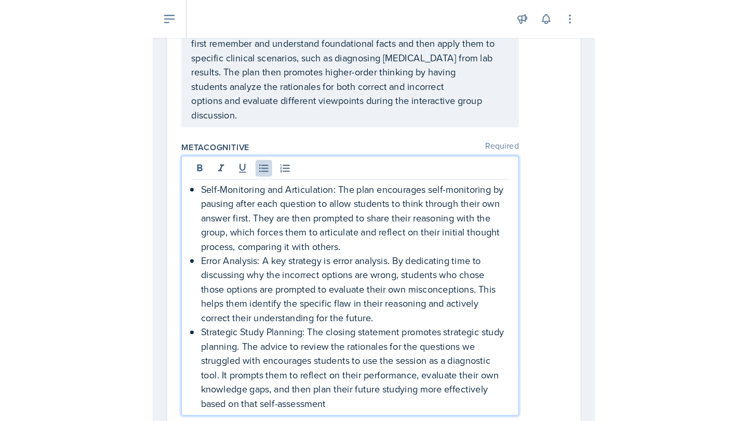
scroll to position [1719, 0]
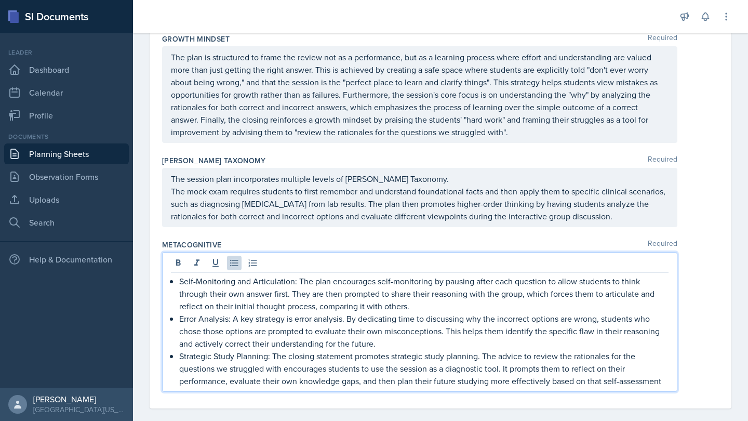
click at [698, 275] on div "Self-Monitoring and Articulation: The plan encourages self-monitoring by pausin…" at bounding box center [440, 322] width 557 height 140
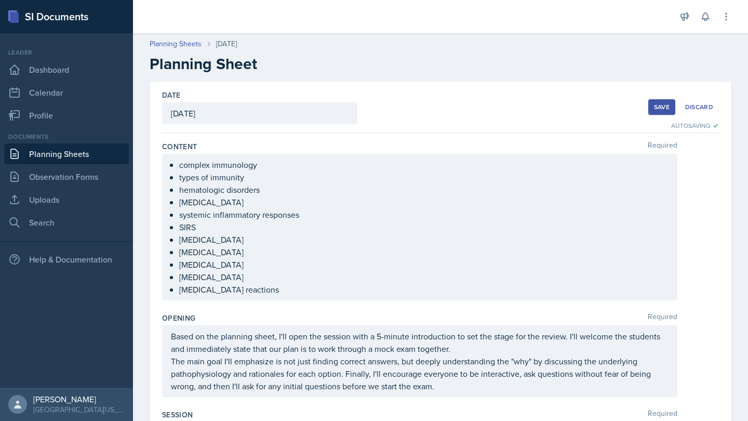
scroll to position [0, 0]
click at [658, 102] on button "Save" at bounding box center [661, 107] width 27 height 16
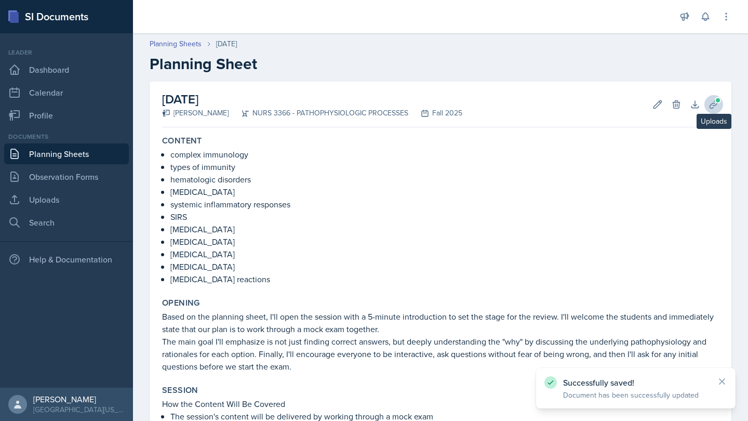
click at [713, 100] on icon at bounding box center [714, 104] width 10 height 10
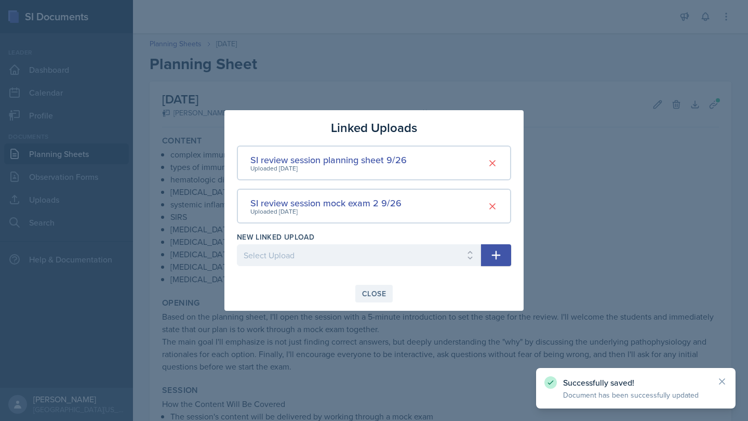
click at [378, 293] on div "Close" at bounding box center [374, 293] width 24 height 8
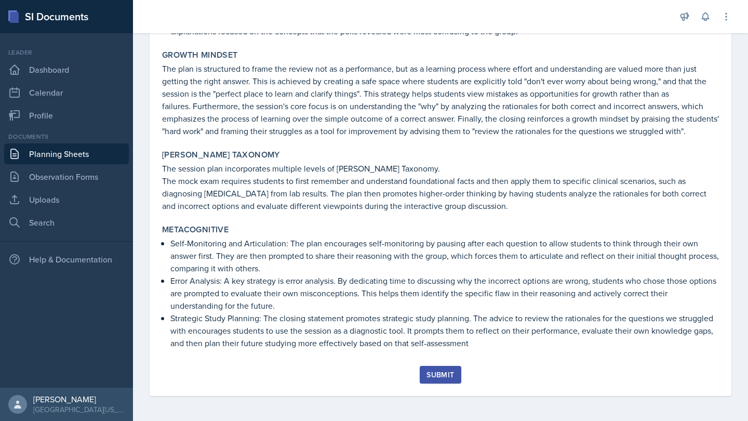
scroll to position [990, 0]
click at [433, 374] on div "Submit" at bounding box center [441, 374] width 28 height 8
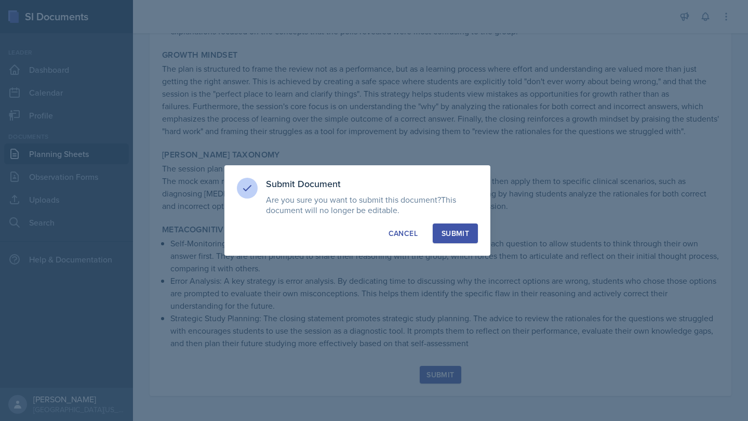
click at [459, 230] on div "Submit" at bounding box center [456, 233] width 28 height 10
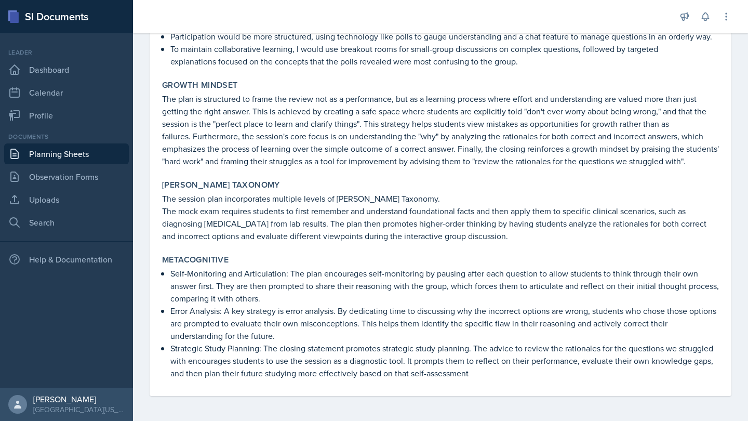
scroll to position [960, 0]
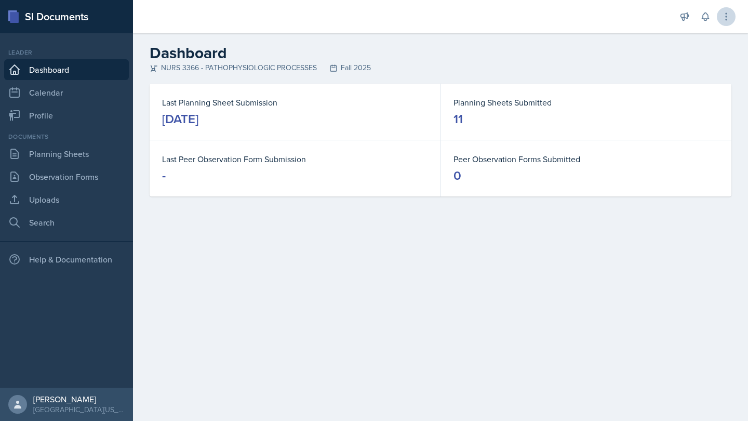
click at [725, 18] on icon at bounding box center [726, 16] width 10 height 10
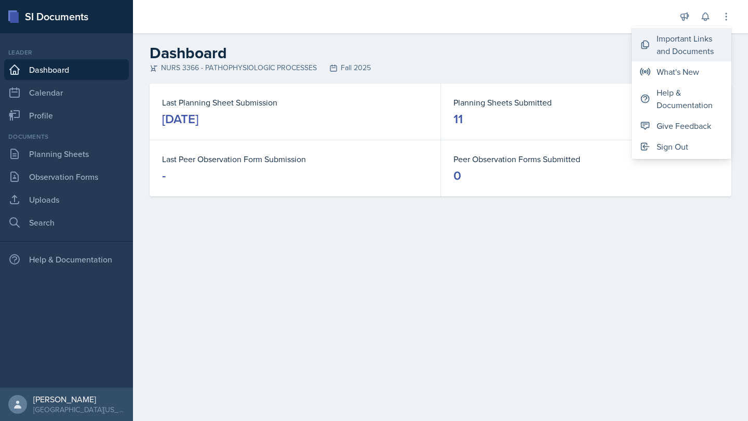
click at [709, 41] on div "Important Links and Documents" at bounding box center [690, 44] width 67 height 25
